Goal: Task Accomplishment & Management: Use online tool/utility

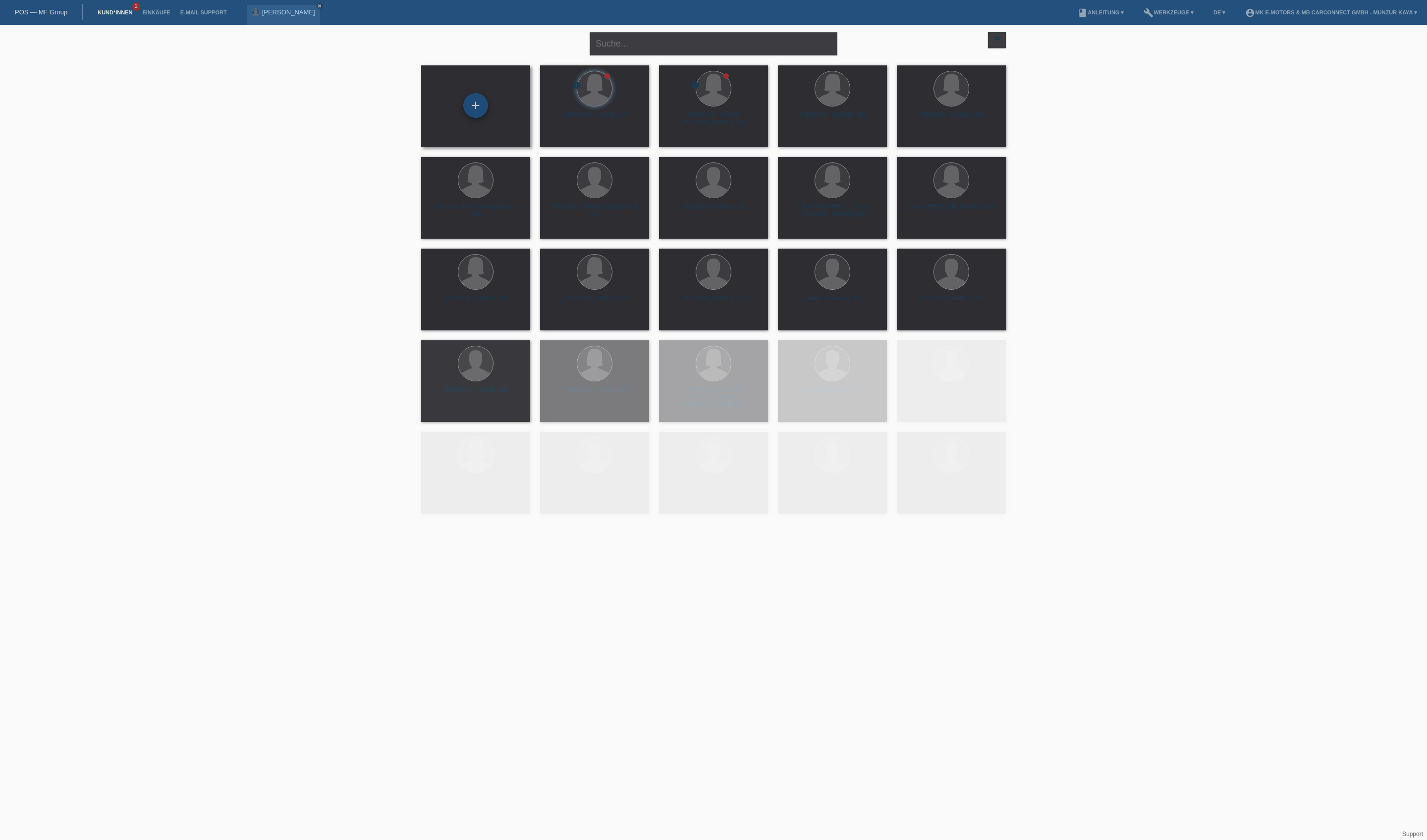
click at [478, 103] on div "+" at bounding box center [475, 105] width 24 height 17
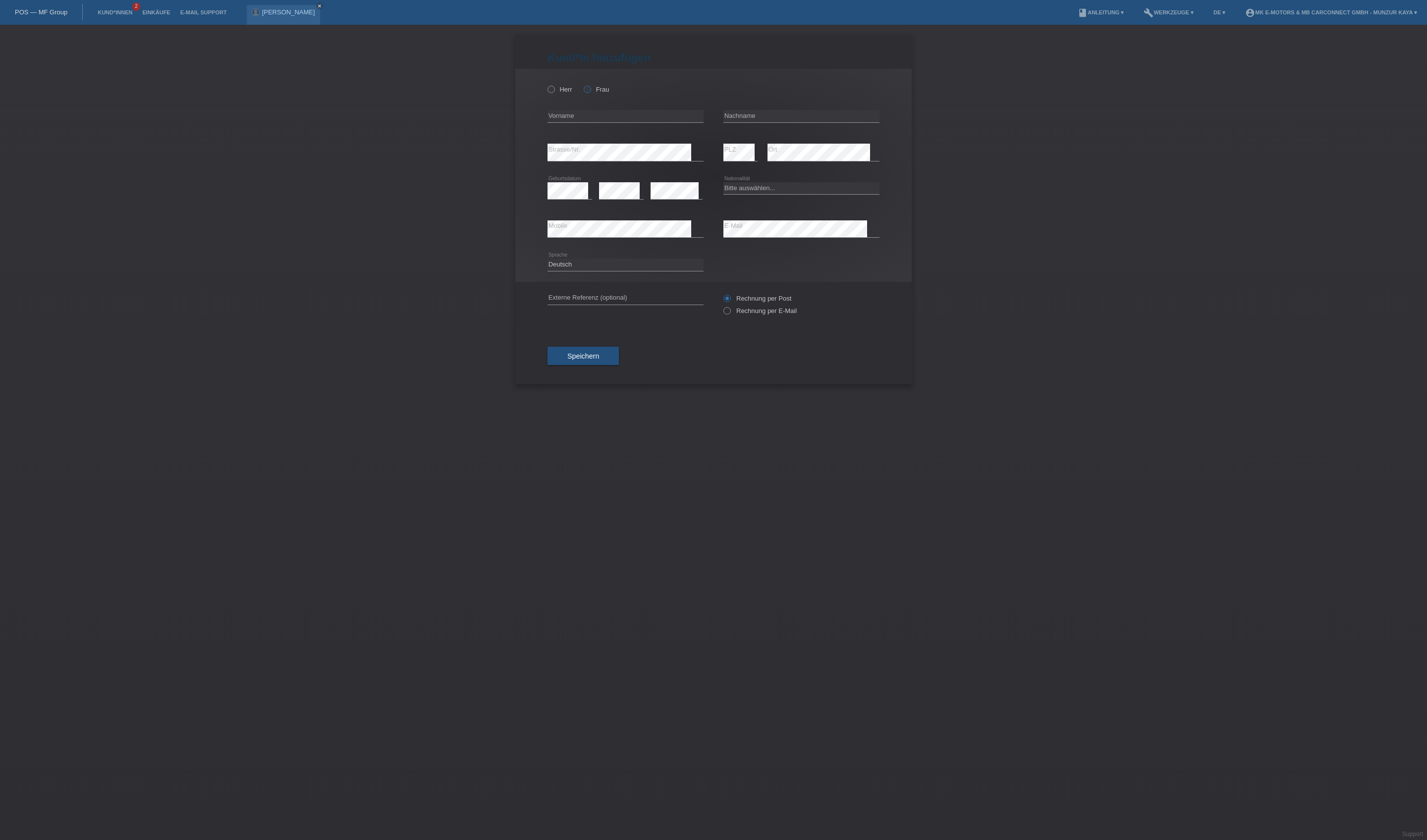
click at [582, 84] on icon at bounding box center [582, 84] width 0 height 0
click at [590, 92] on input "Frau" at bounding box center [587, 89] width 7 height 7
radio input "true"
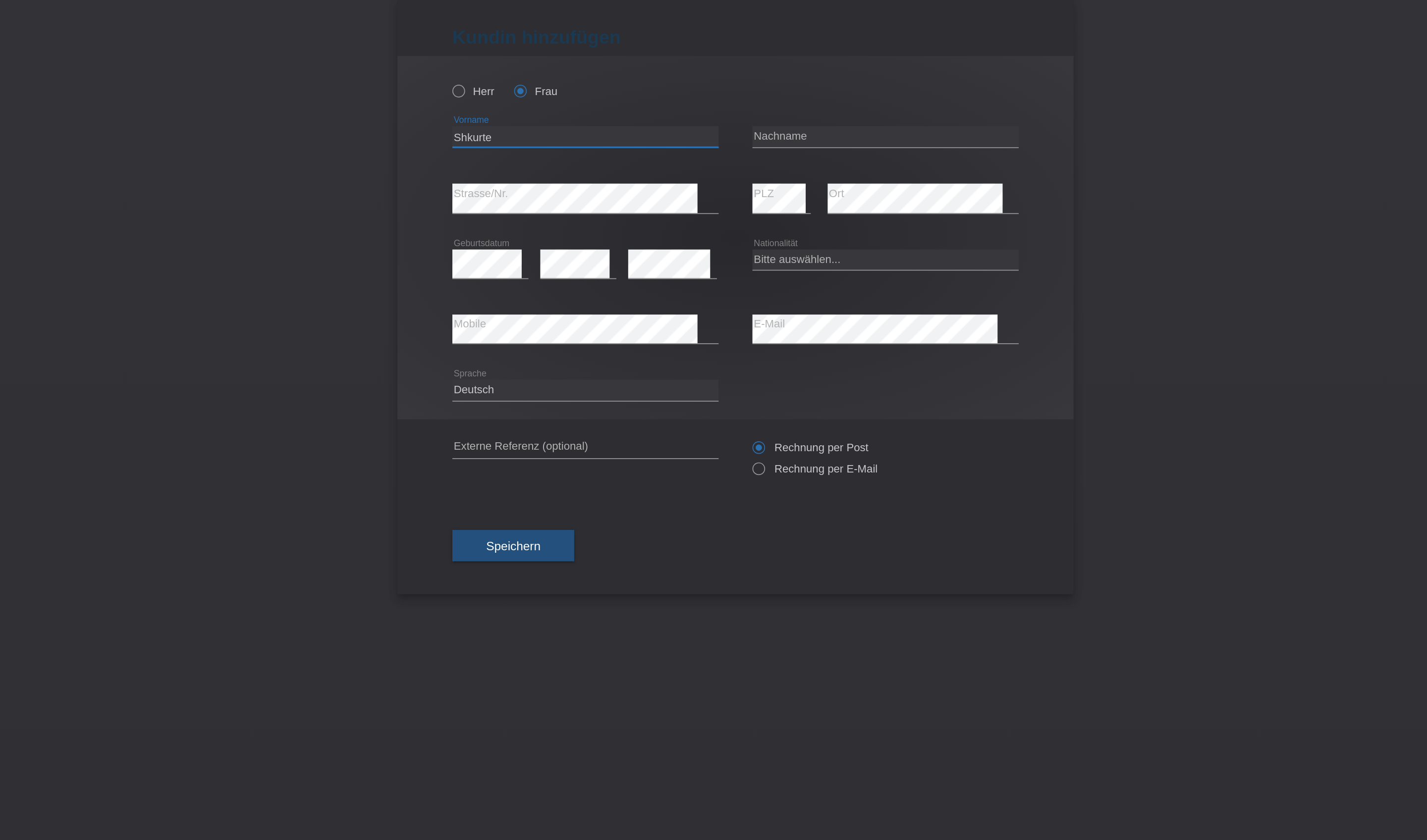
type input "Shkurte"
type input "Hazerai Gashi"
select select "CH"
click at [723, 110] on input "Hazerai Gashi" at bounding box center [802, 116] width 156 height 12
type input "Hazeraj Gashi"
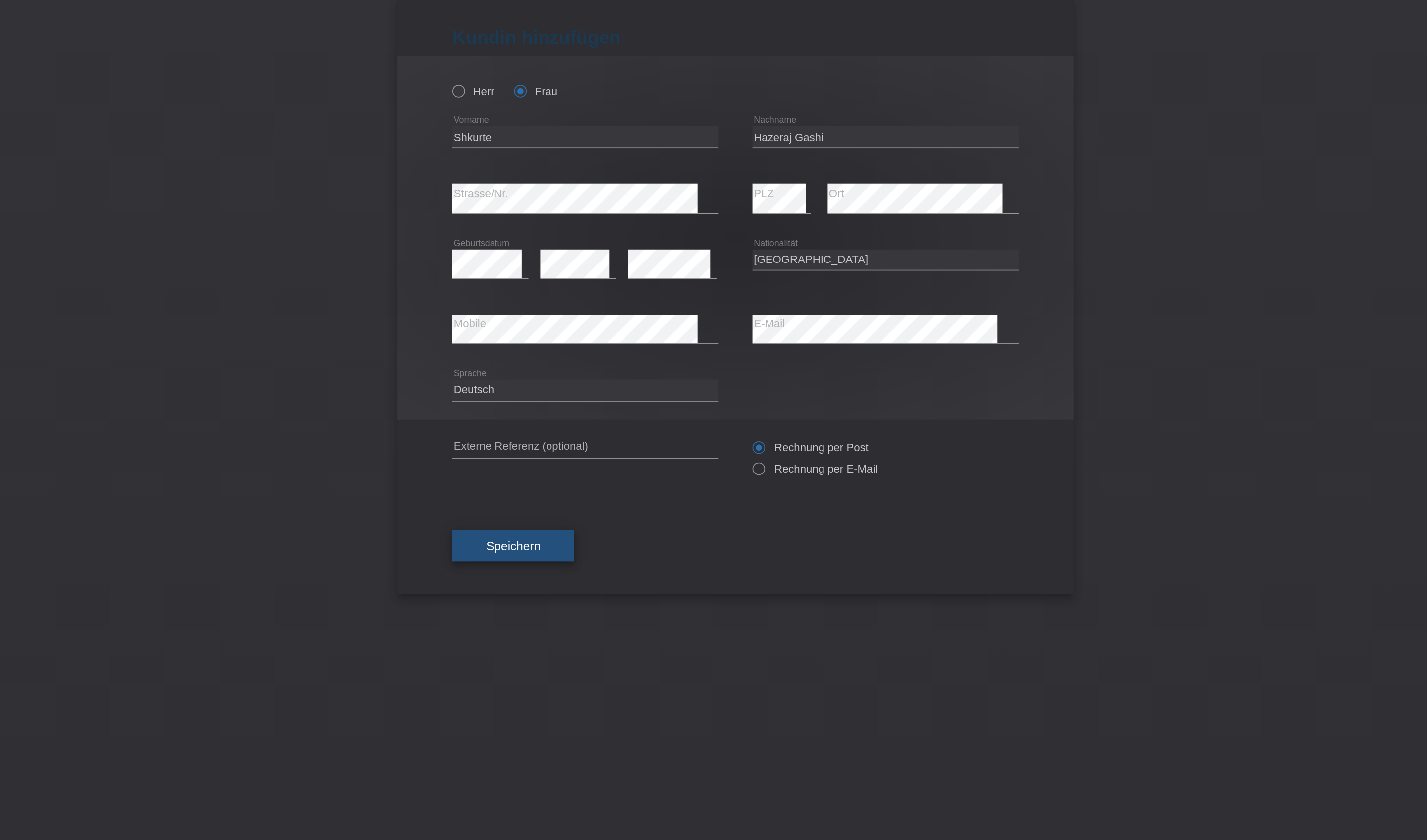
click at [547, 365] on button "Speichern" at bounding box center [583, 356] width 71 height 19
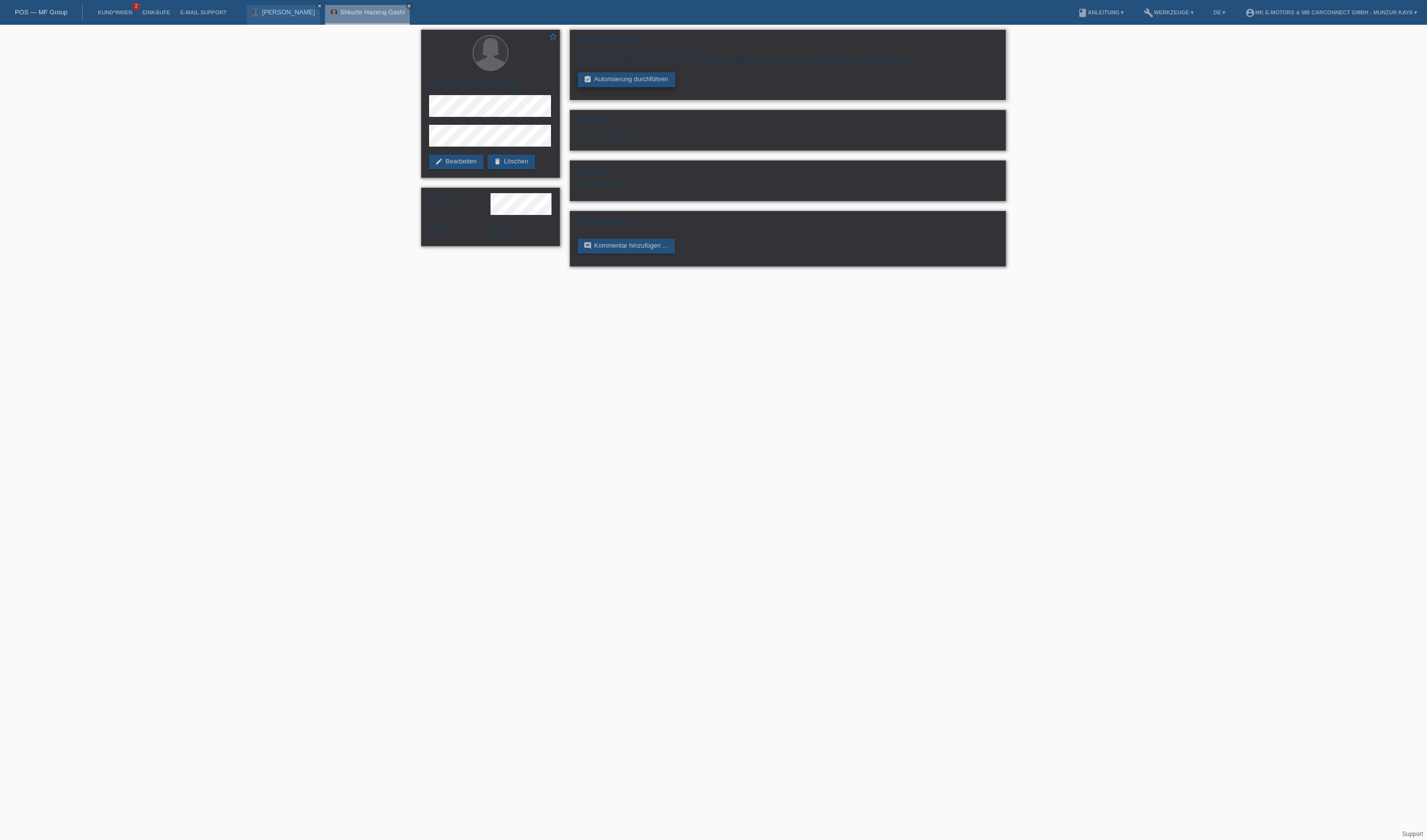
click at [661, 87] on link "assignment_turned_in Autorisierung durchführen" at bounding box center [627, 80] width 97 height 15
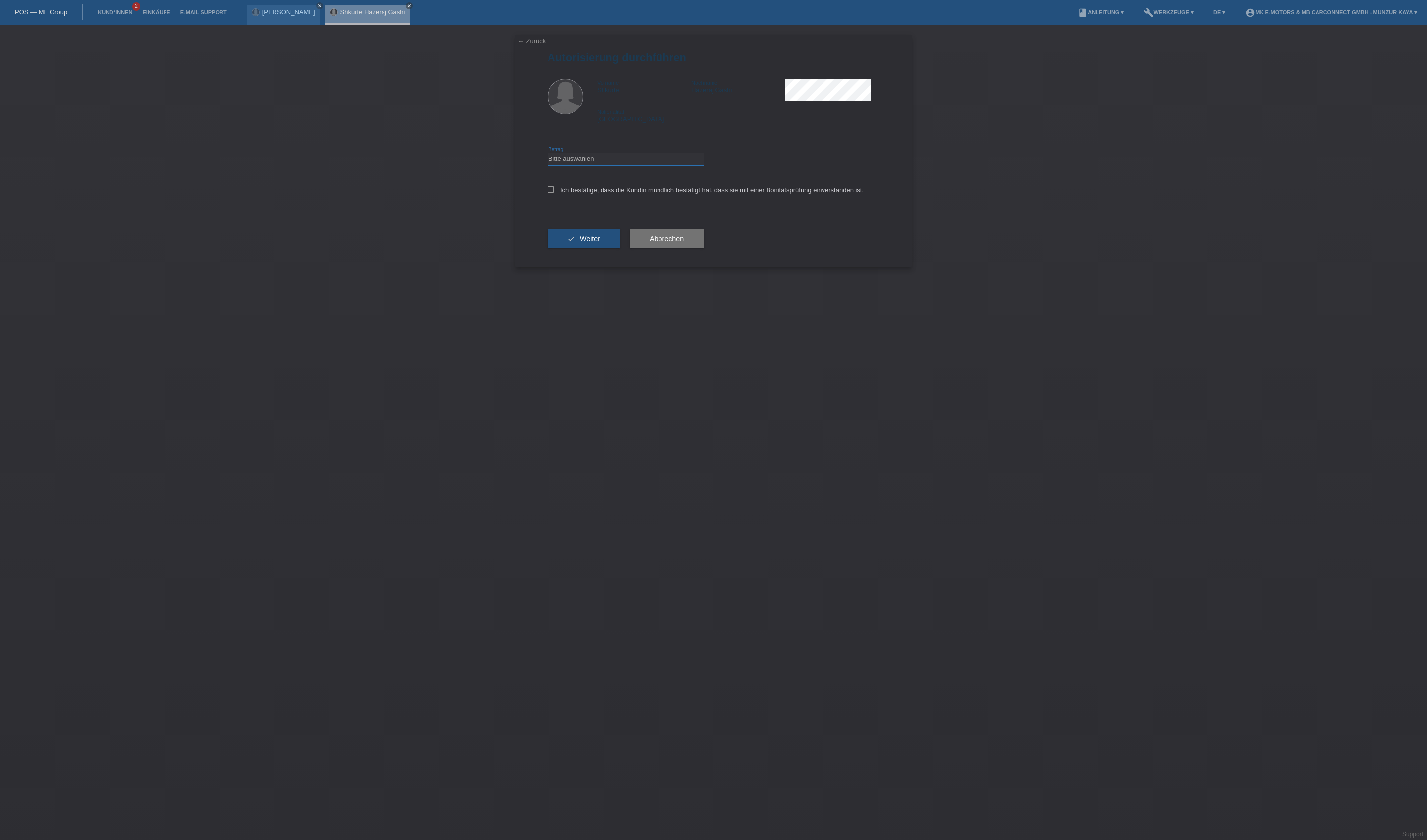
select select "3"
click at [652, 194] on label "Ich bestätige, dass die Kundin mündlich bestätigt hat, dass sie mit einer Bonit…" at bounding box center [705, 189] width 316 height 7
click at [554, 193] on input "Ich bestätige, dass die Kundin mündlich bestätigt hat, dass sie mit einer Bonit…" at bounding box center [551, 189] width 7 height 7
checkbox input "true"
click at [620, 248] on button "check Weiter" at bounding box center [583, 239] width 73 height 19
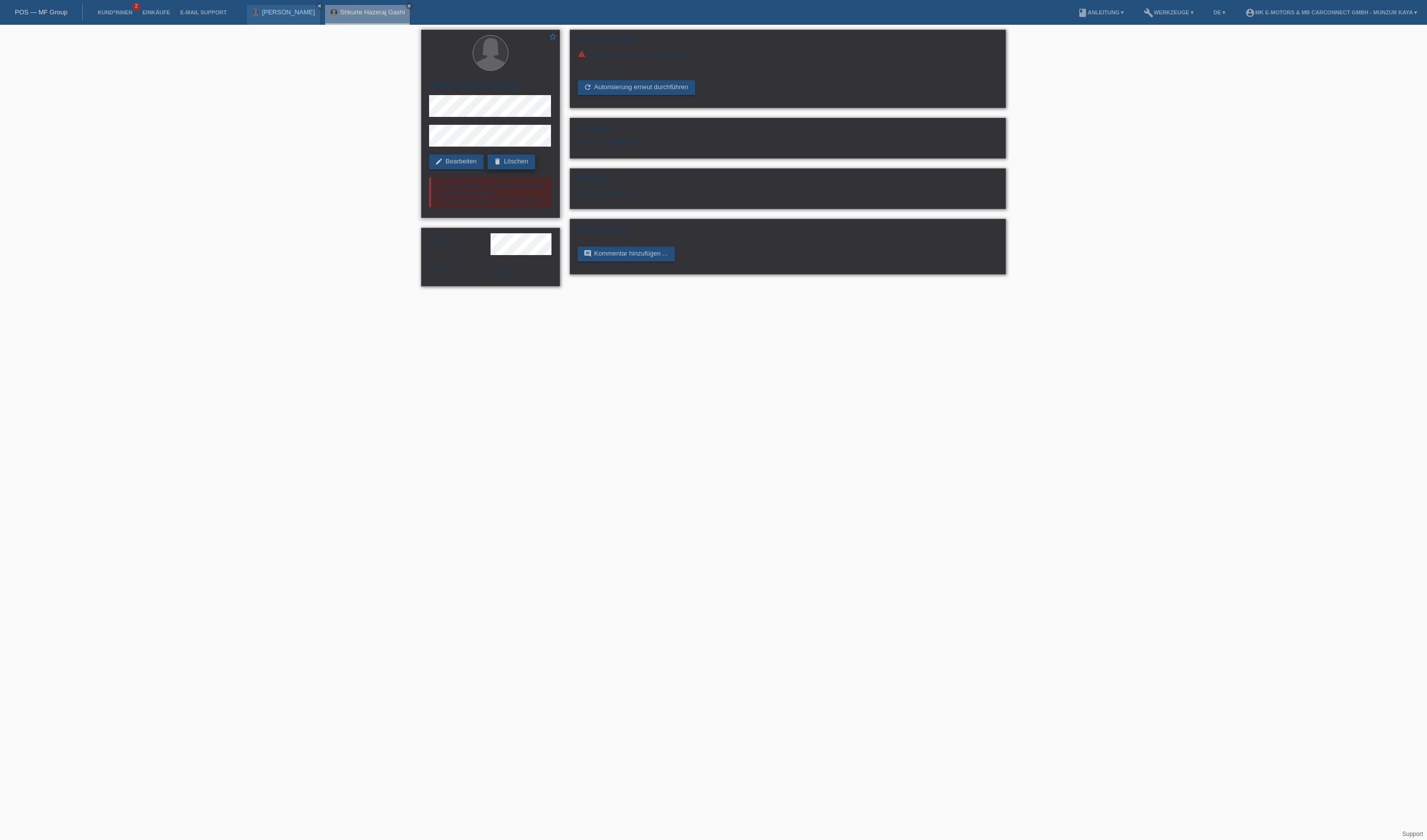
click at [487, 169] on link "delete Löschen" at bounding box center [511, 162] width 48 height 15
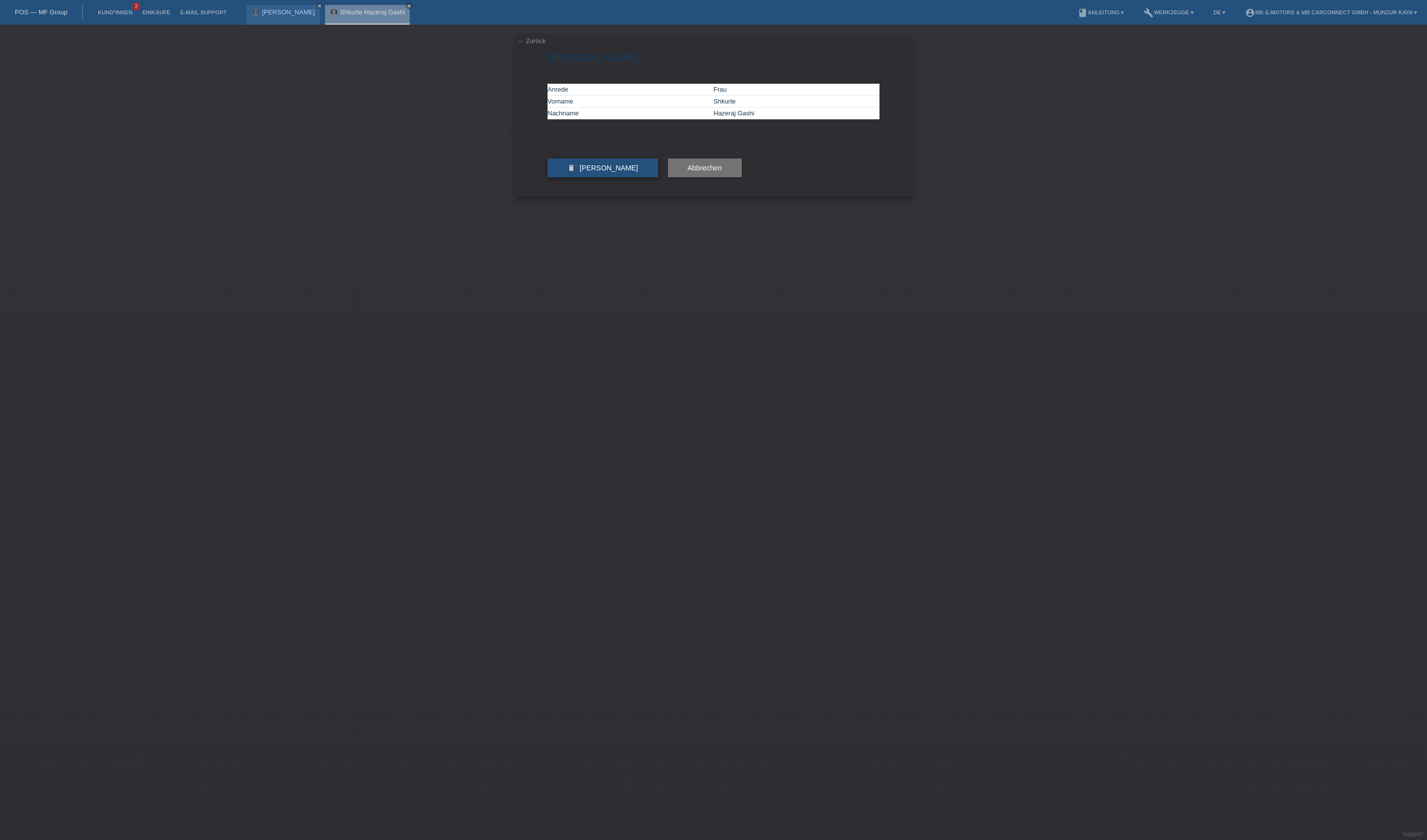
click at [632, 177] on button "delete Kundin löschen" at bounding box center [602, 168] width 110 height 19
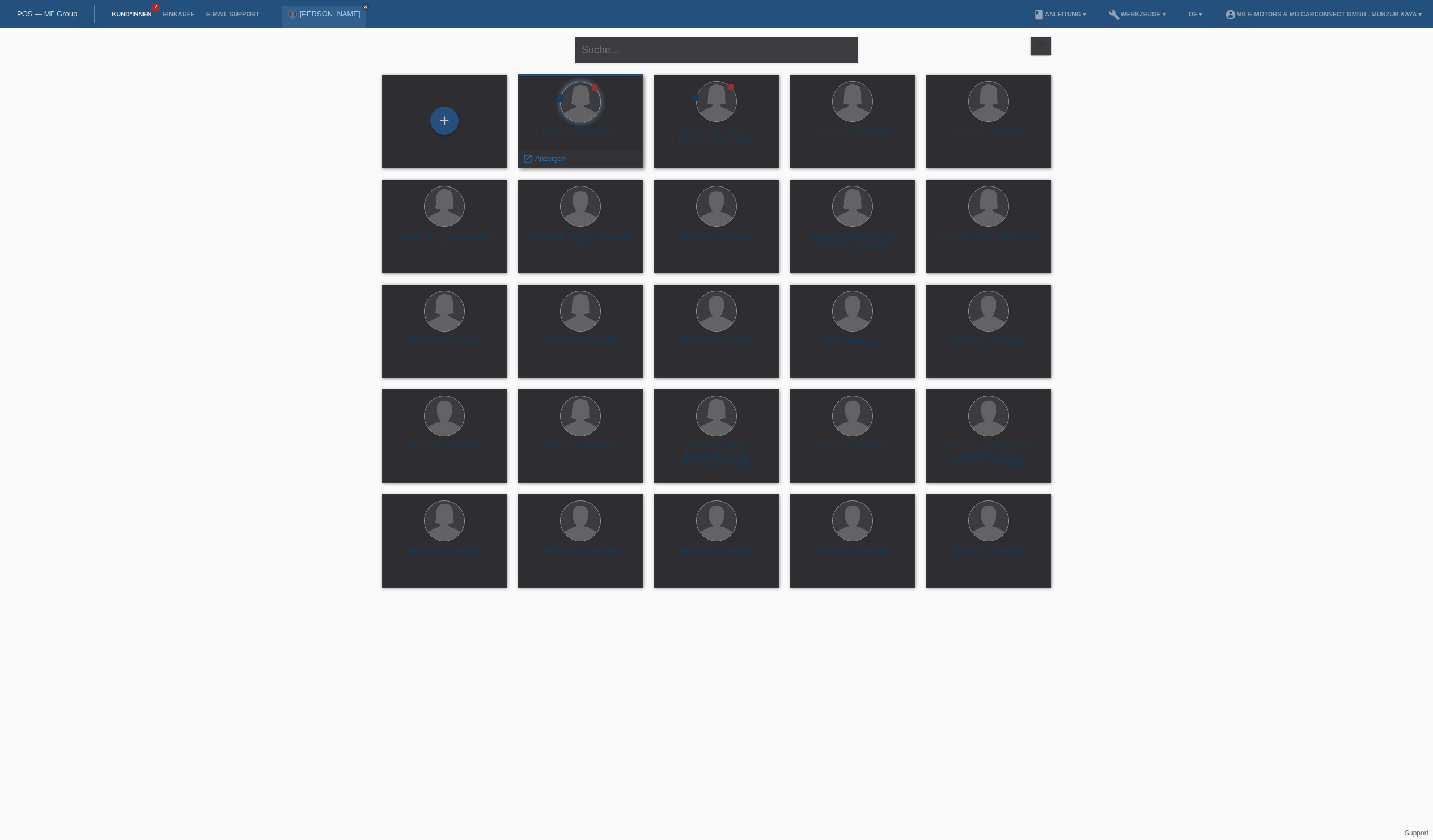
click at [603, 103] on div at bounding box center [581, 103] width 106 height 42
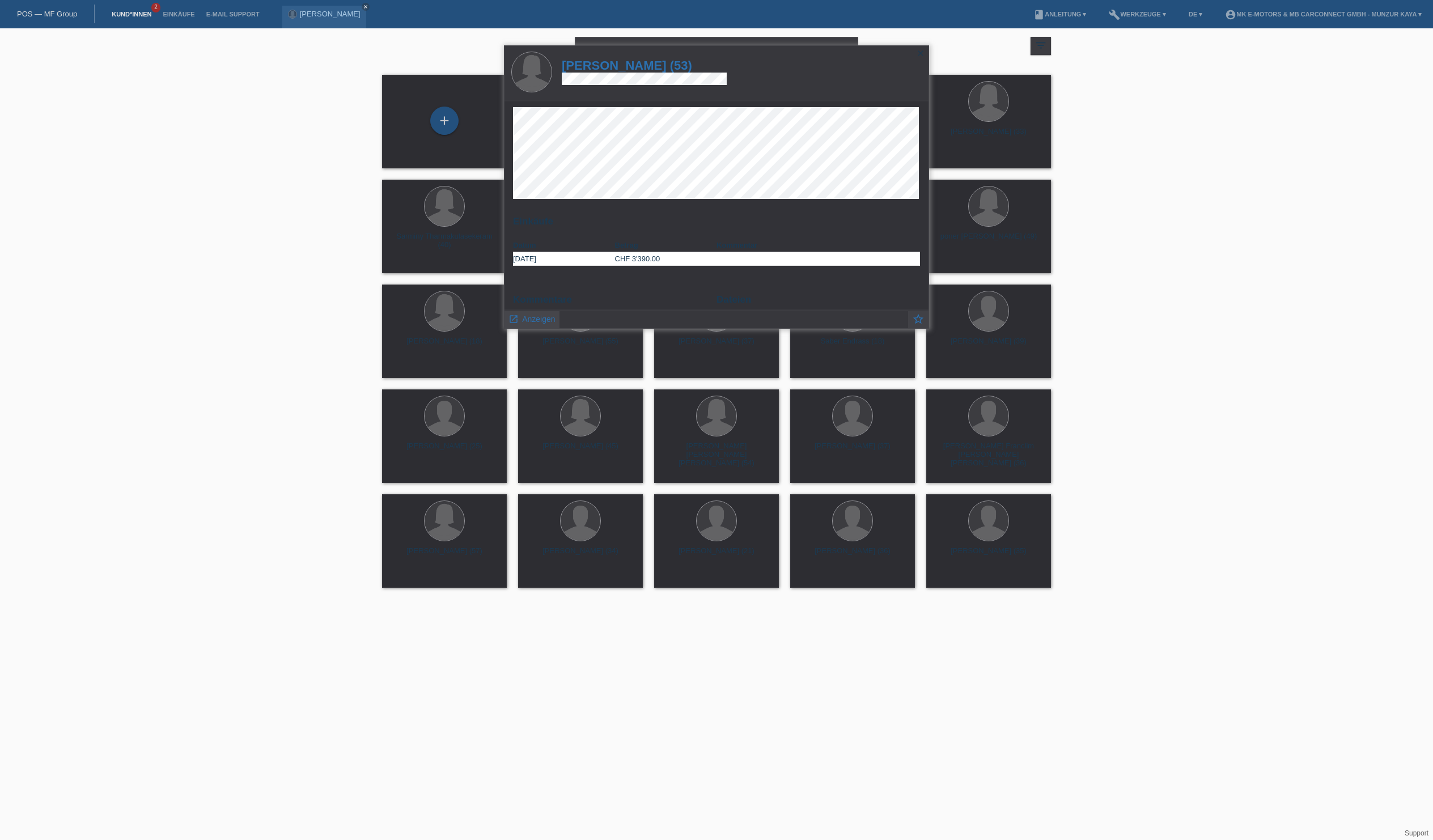
click at [529, 319] on span "Anzeigen" at bounding box center [539, 319] width 33 height 9
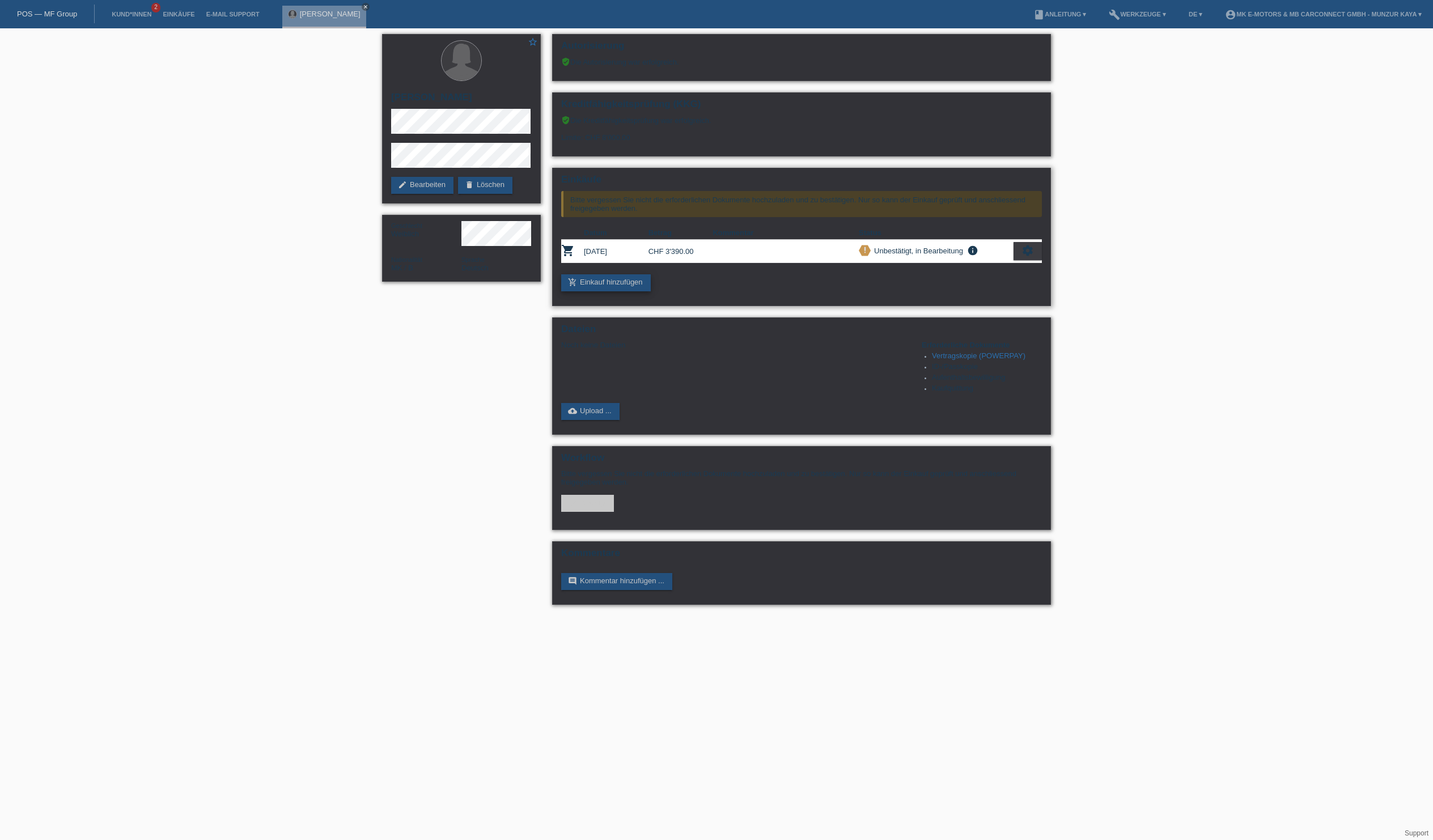
click at [611, 291] on link "add_shopping_cart Einkauf hinzufügen" at bounding box center [606, 283] width 89 height 17
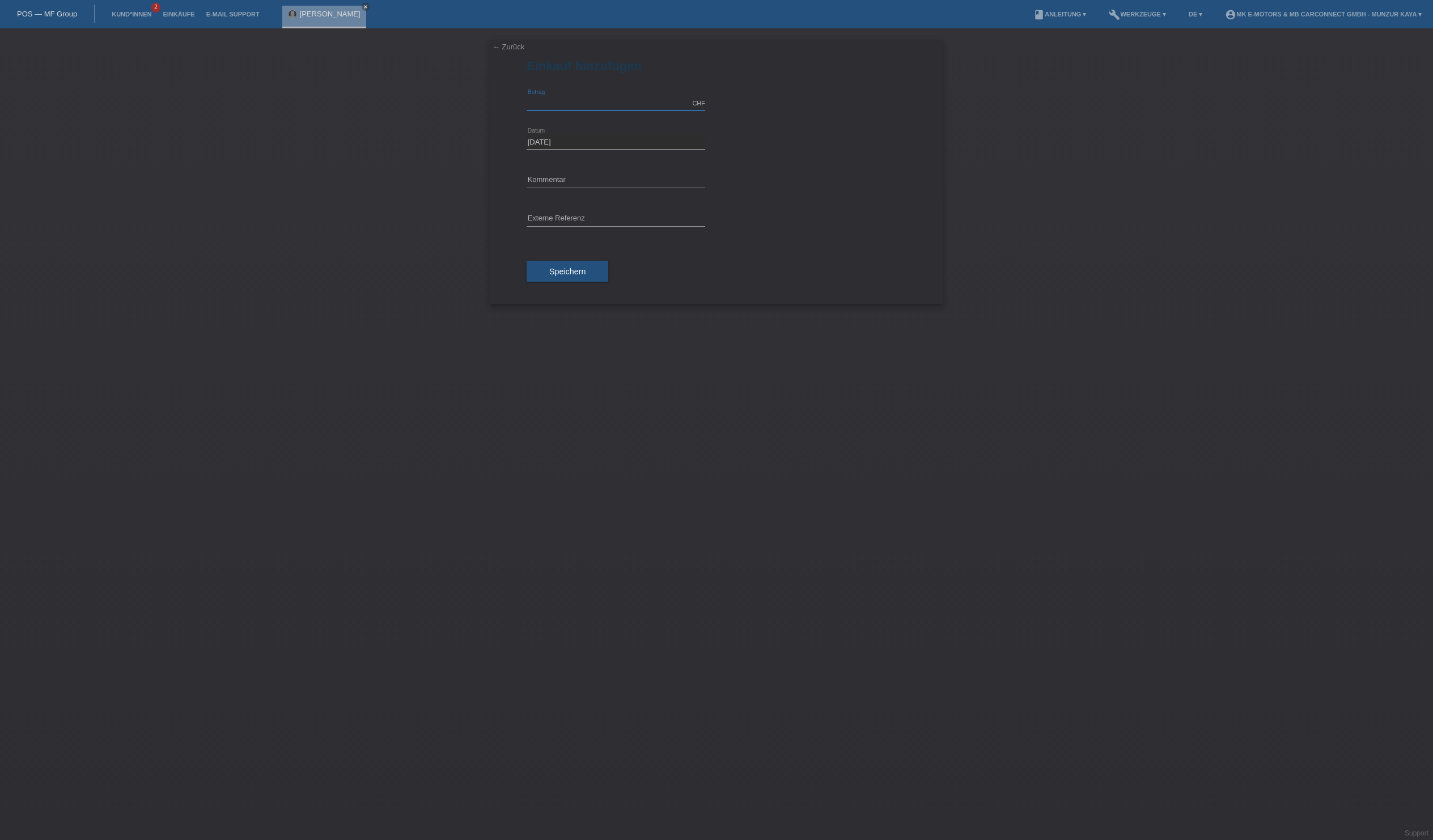
click at [574, 110] on input "text" at bounding box center [616, 103] width 179 height 14
type input "1"
type input "3390.00"
click at [599, 226] on input "text" at bounding box center [616, 219] width 179 height 14
type input "MK City S"
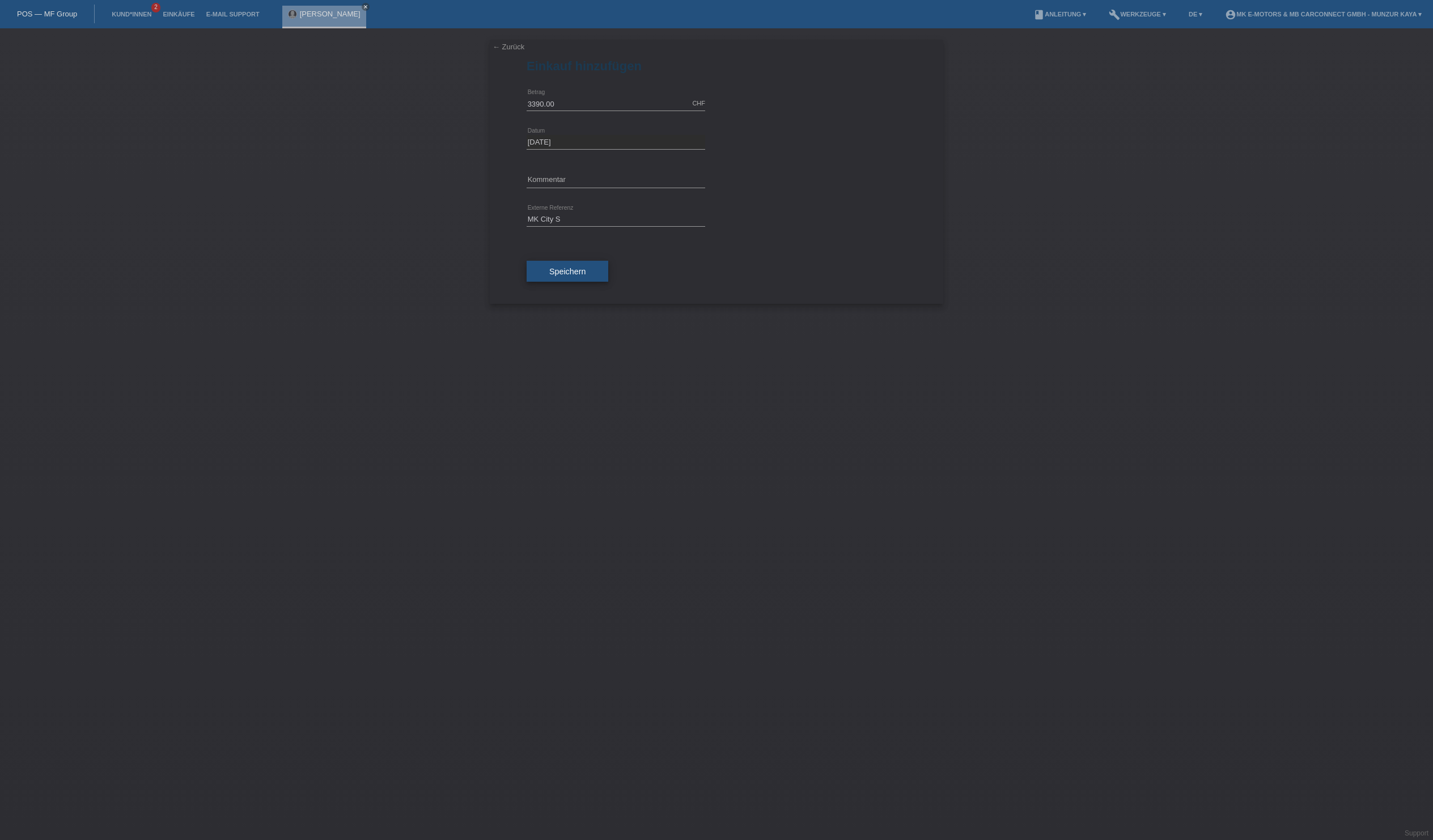
click at [586, 276] on span "Speichern" at bounding box center [567, 271] width 36 height 9
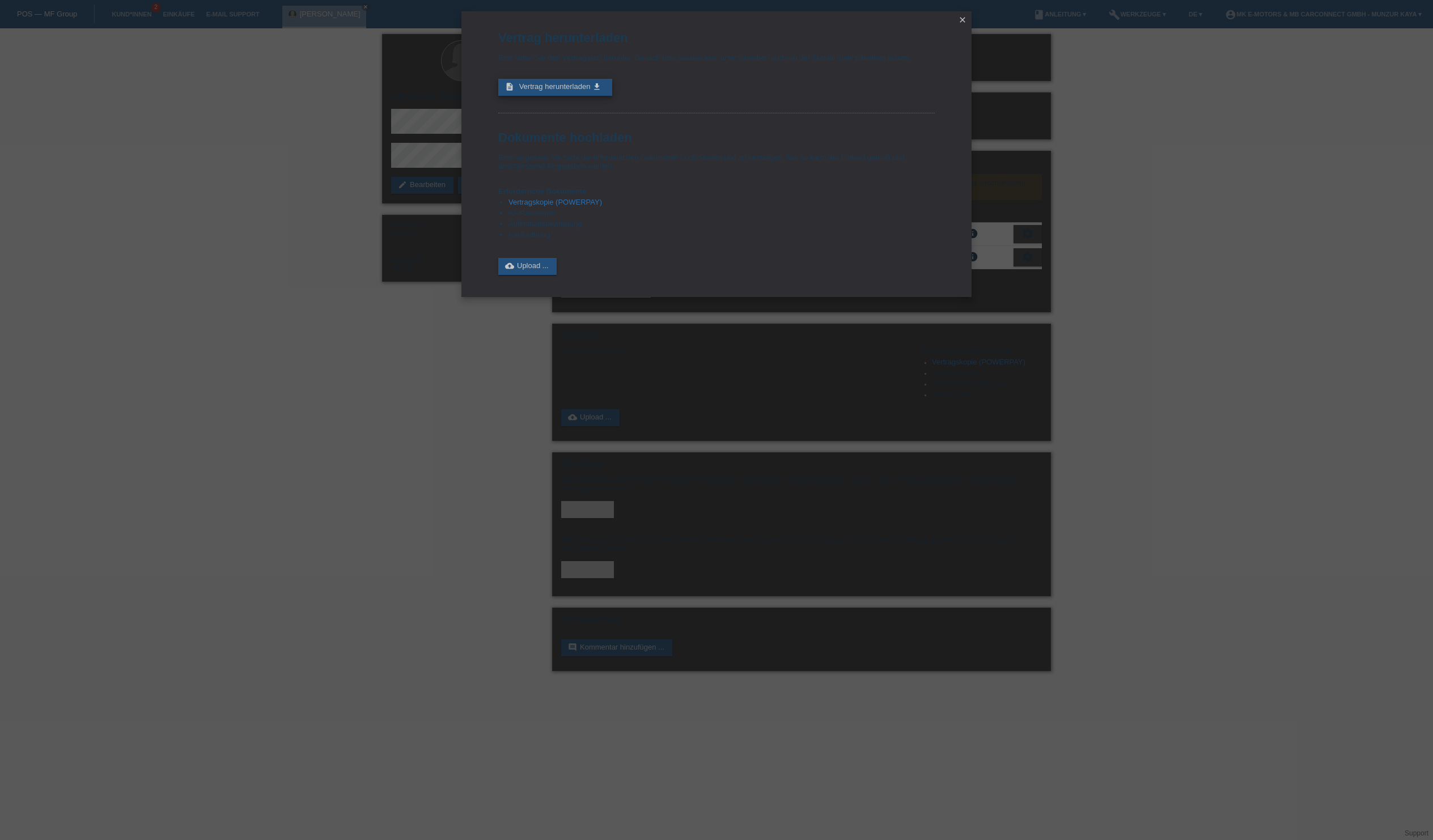
click at [591, 91] on span "Vertrag herunterladen" at bounding box center [555, 86] width 72 height 8
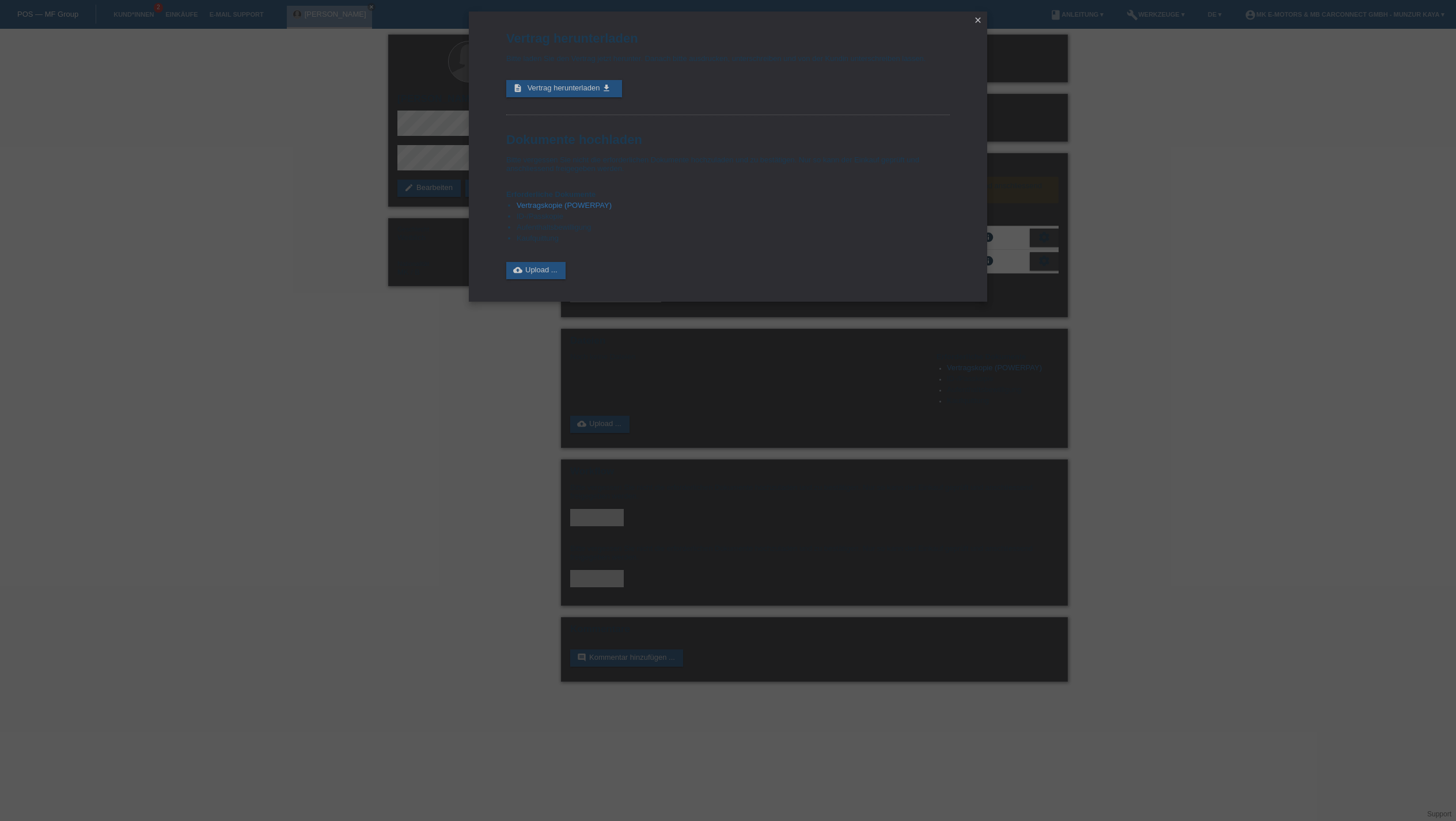
click at [974, 19] on icon "close" at bounding box center [978, 20] width 9 height 9
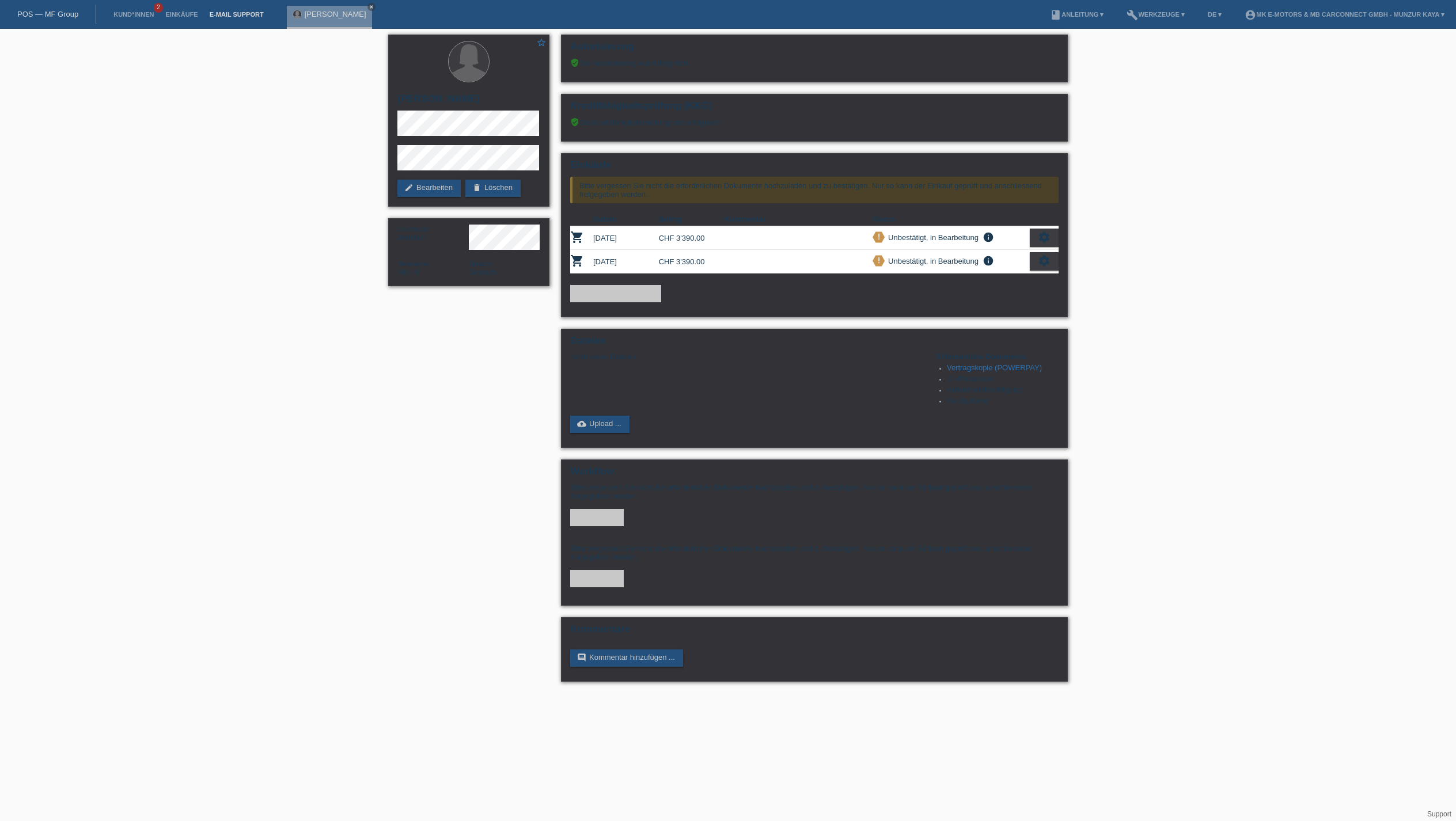
click at [270, 12] on link "E-Mail Support" at bounding box center [237, 14] width 66 height 7
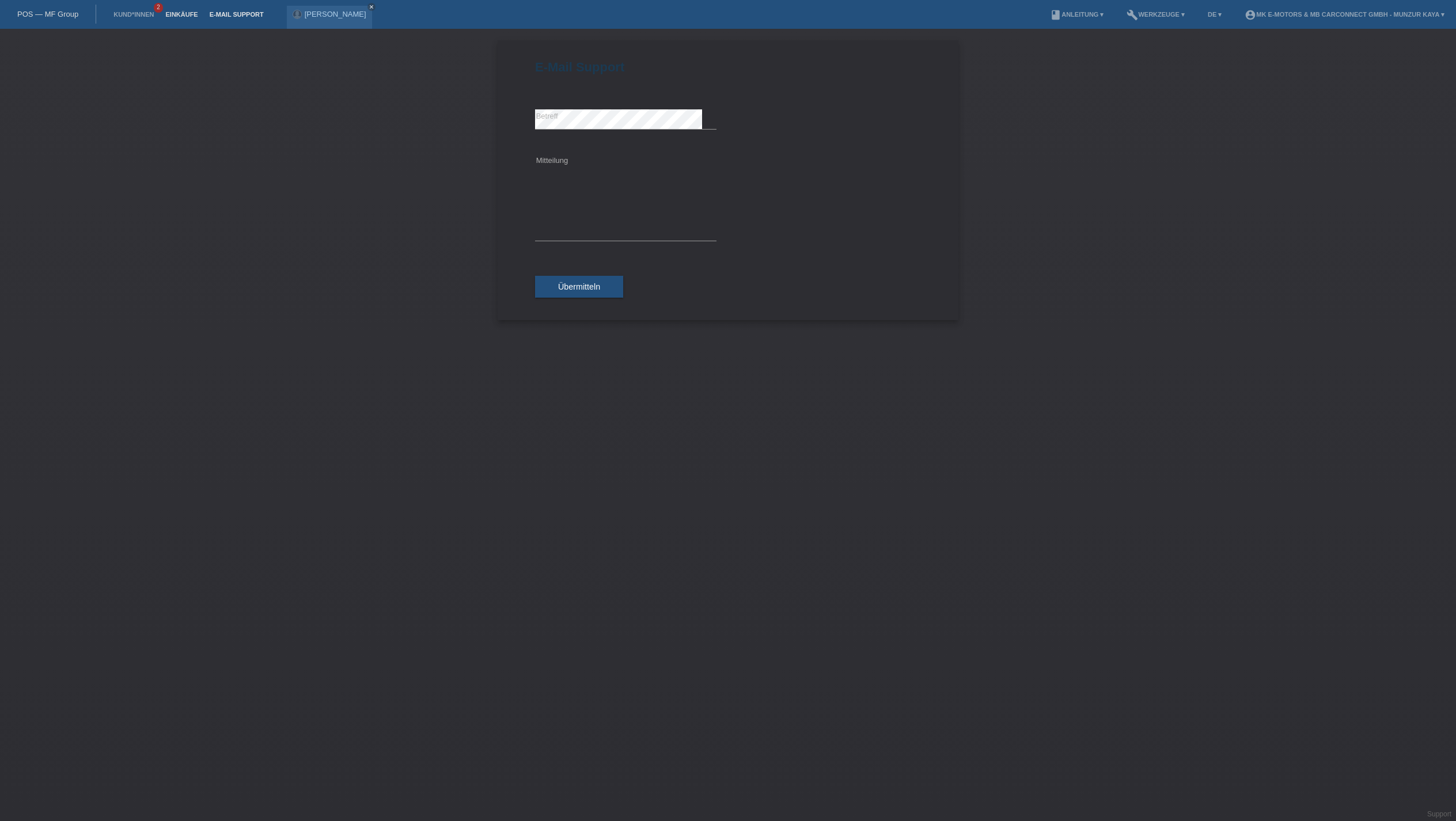
click at [203, 13] on link "Einkäufe" at bounding box center [182, 14] width 44 height 7
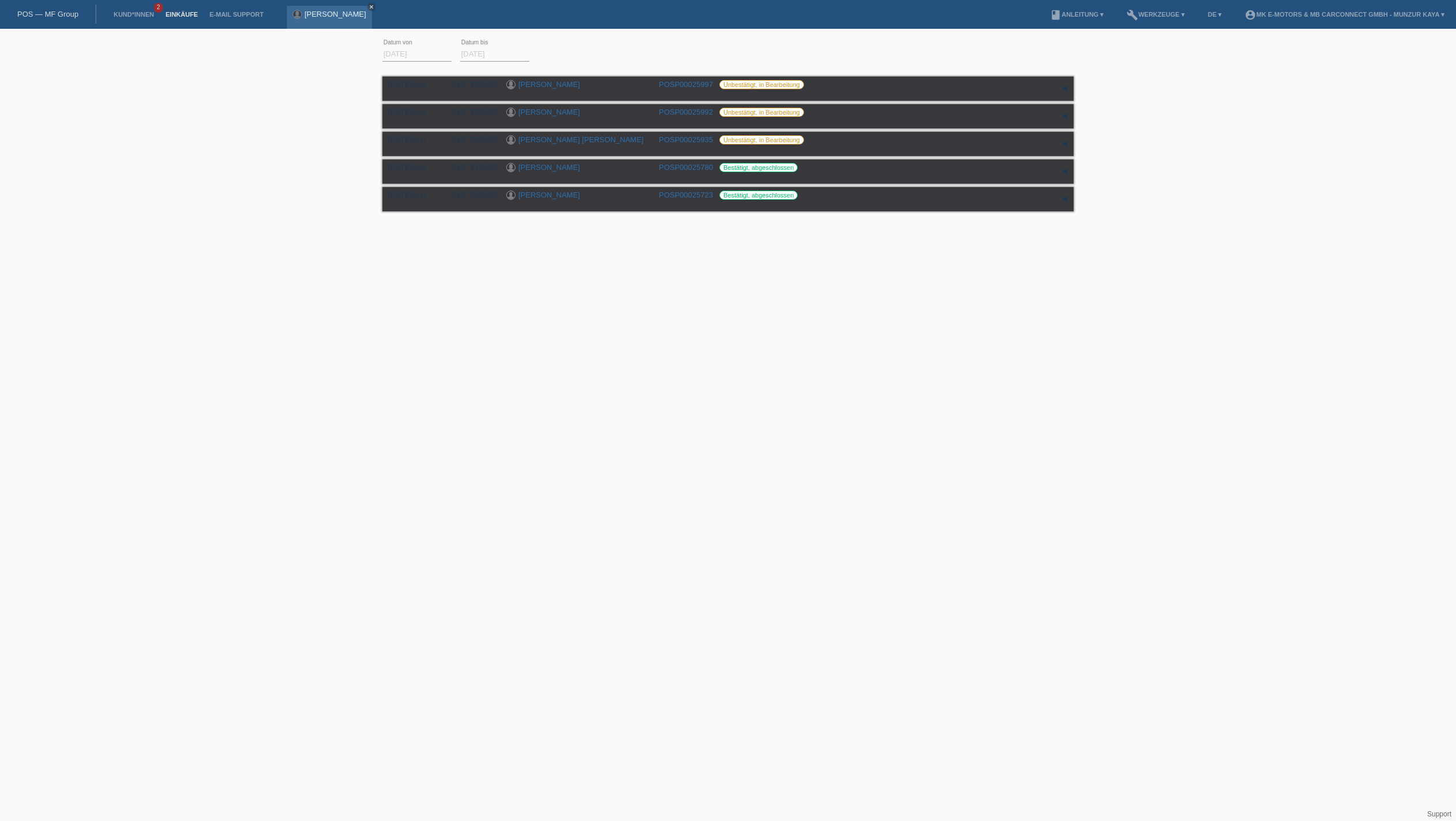
click at [374, 5] on icon "close" at bounding box center [371, 6] width 6 height 6
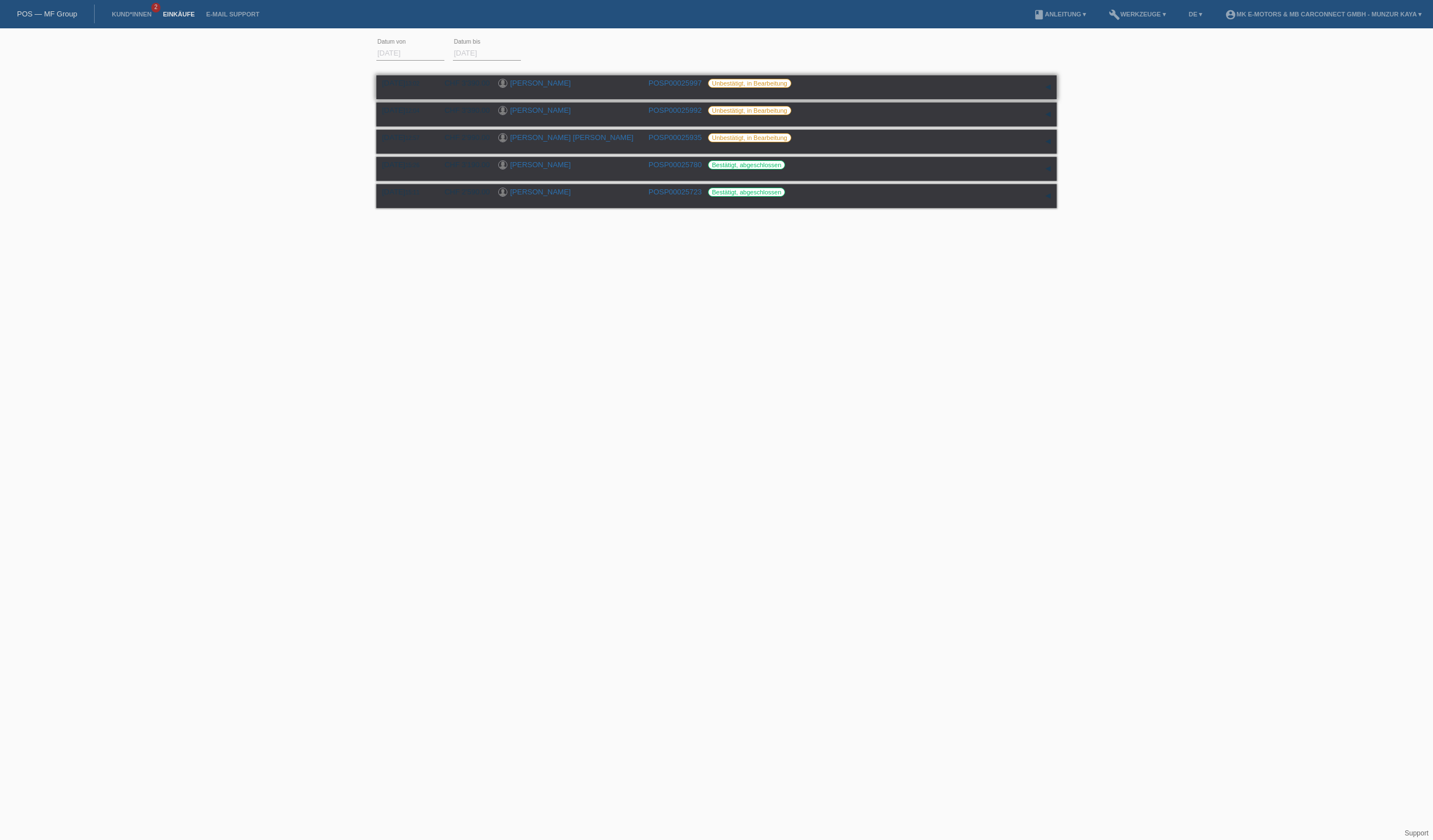
click at [940, 96] on div "[DATE] 13:02 CHF 3'390.00 [PERSON_NAME] POSP00025997 Unbestätigt, in Bearbeitung" at bounding box center [716, 87] width 669 height 17
click at [582, 92] on div "[DATE] 13:02 CHF 3'390.00 [PERSON_NAME] POSP00025997" at bounding box center [716, 87] width 680 height 24
click at [571, 87] on link "[PERSON_NAME]" at bounding box center [541, 82] width 61 height 8
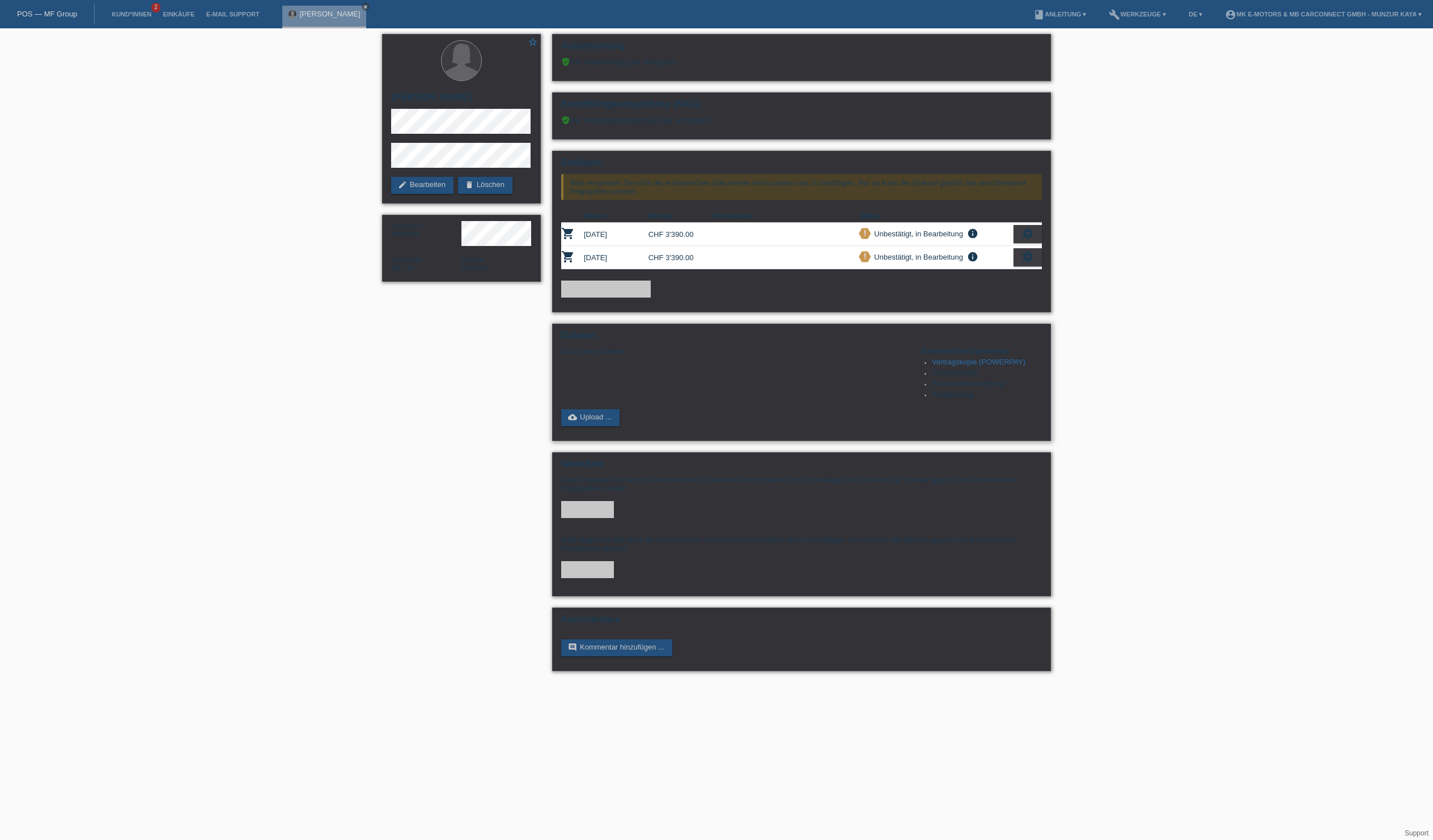
scroll to position [13, 0]
click at [1020, 243] on div "settings" at bounding box center [1027, 234] width 29 height 18
click at [941, 332] on span "Kundin ist vom Kauf zurückgetreten..." at bounding box center [943, 326] width 164 height 13
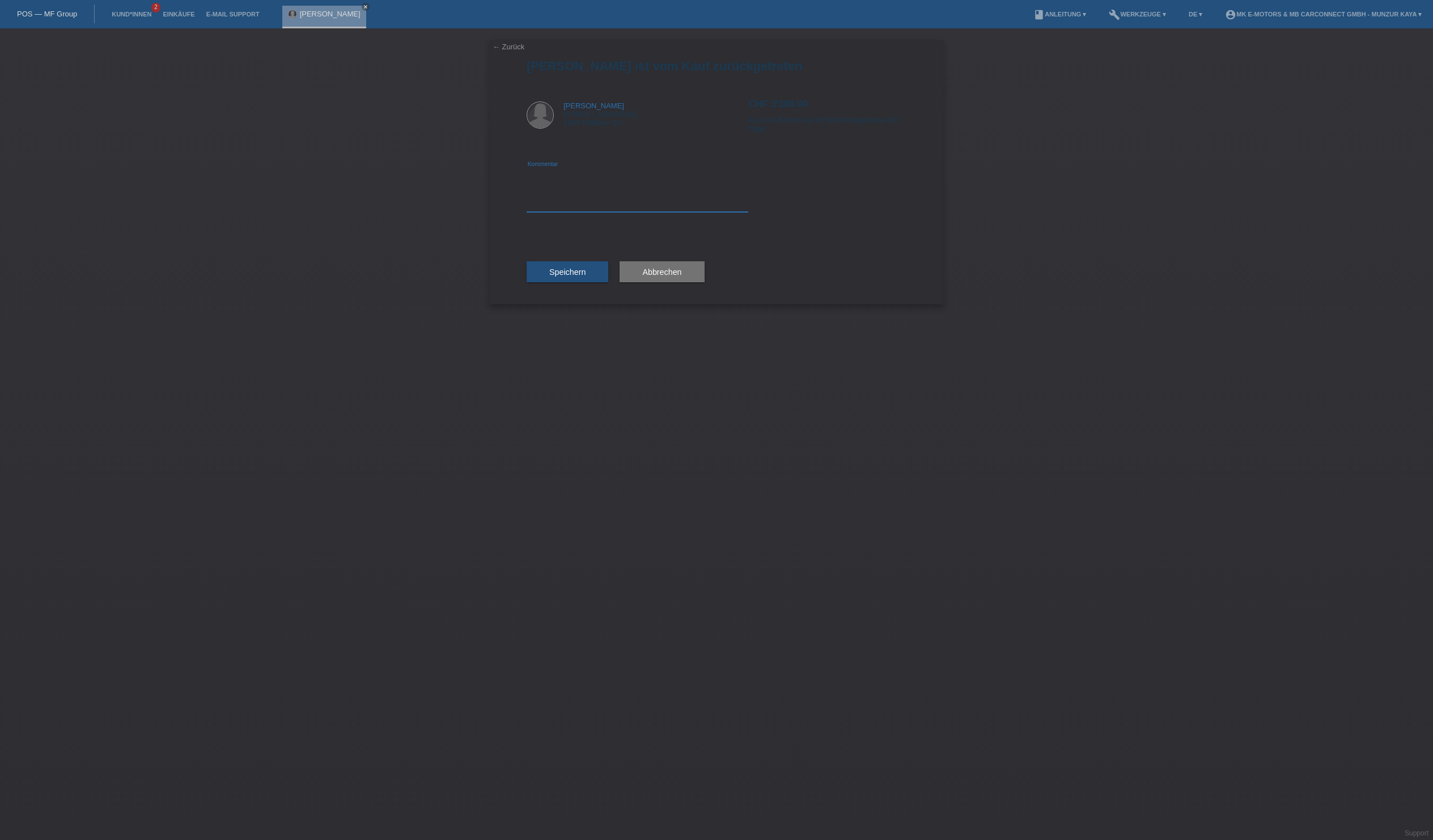
click at [727, 212] on textarea at bounding box center [638, 190] width 222 height 44
type textarea "andere Modell entschieden"
click at [586, 276] on span "Speichern" at bounding box center [567, 272] width 36 height 9
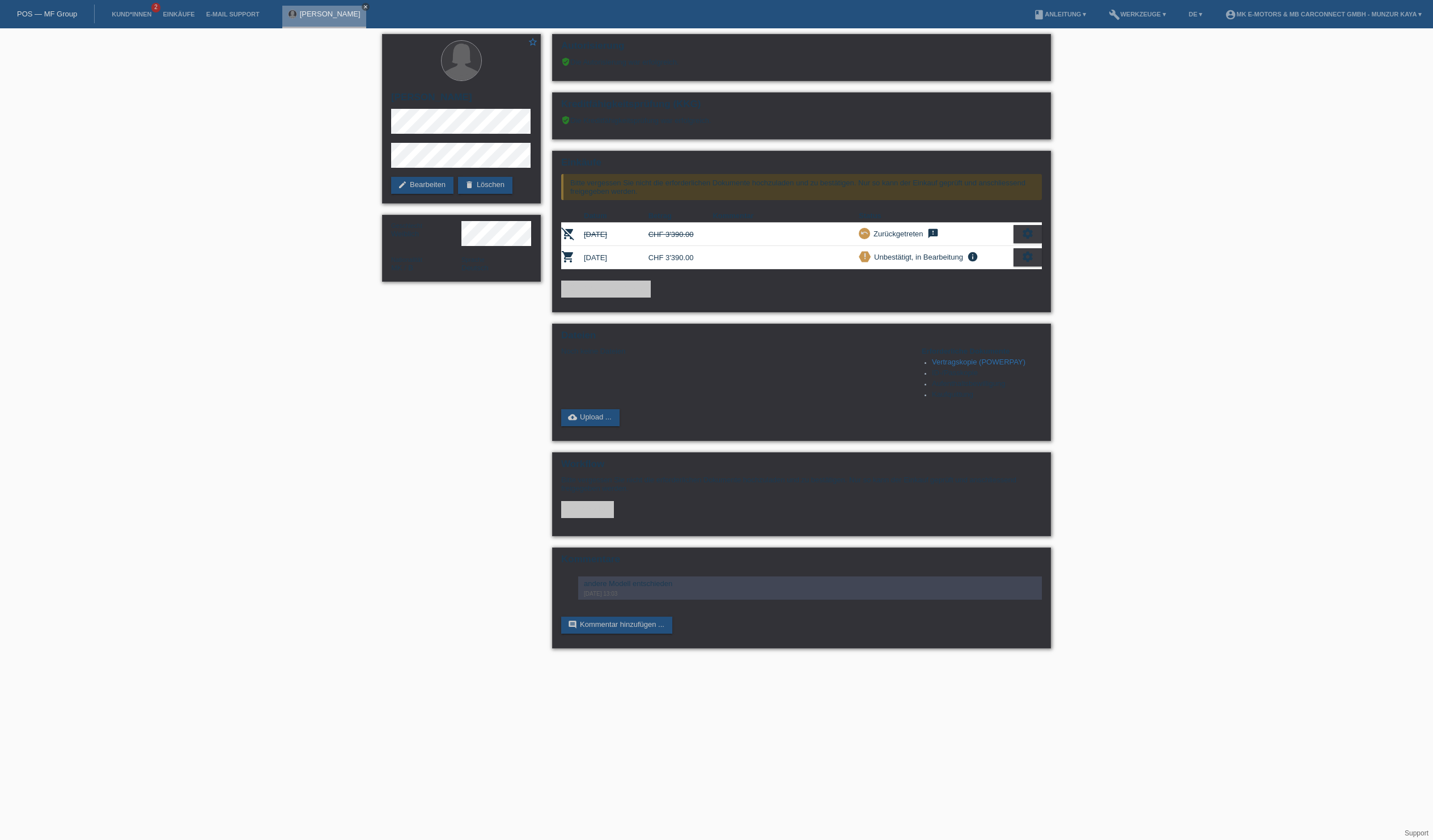
click at [368, 4] on icon "close" at bounding box center [365, 6] width 6 height 6
click at [200, 13] on link "Einkäufe" at bounding box center [179, 14] width 43 height 7
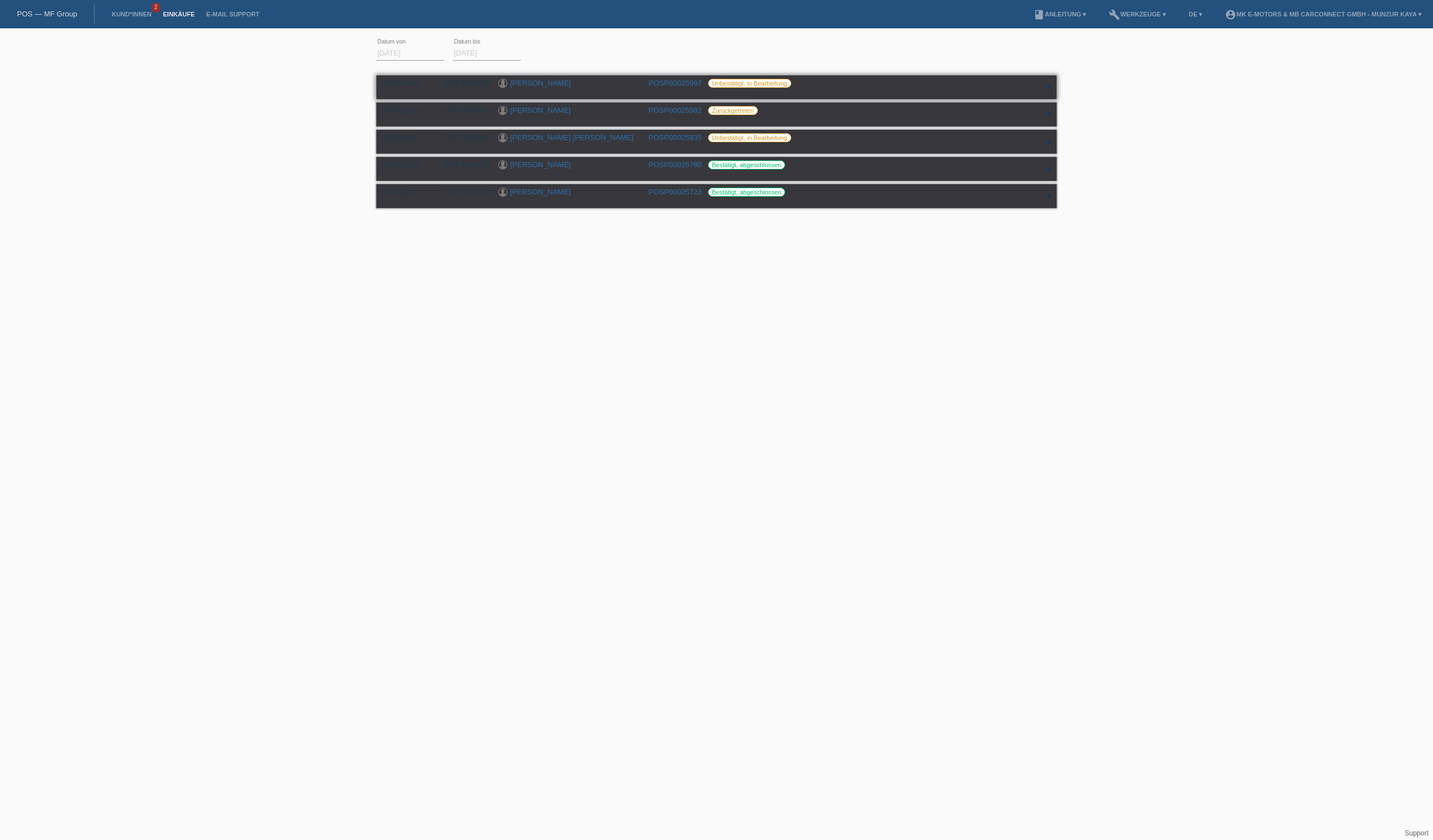
click at [610, 96] on div "[DATE] 13:02 CHF 3'390.00 [PERSON_NAME] POSP00025997 Unbestätigt, in Bearbeitung" at bounding box center [716, 87] width 669 height 17
click at [536, 87] on link "[PERSON_NAME]" at bounding box center [541, 82] width 61 height 8
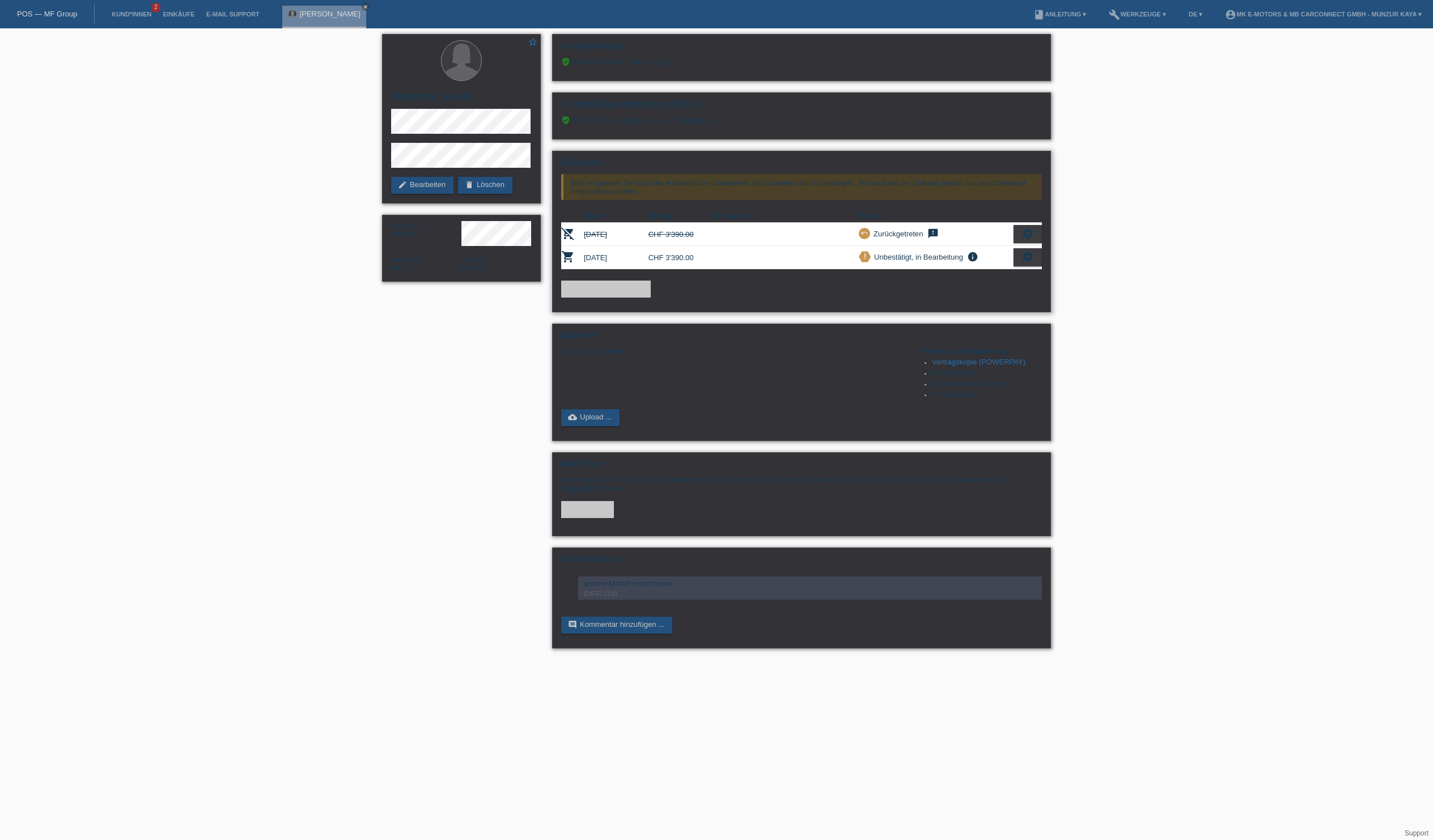
click at [1027, 266] on div "settings" at bounding box center [1027, 257] width 29 height 18
click at [927, 352] on span "Vertrag herunterladen" at bounding box center [899, 347] width 75 height 13
